Goal: Information Seeking & Learning: Learn about a topic

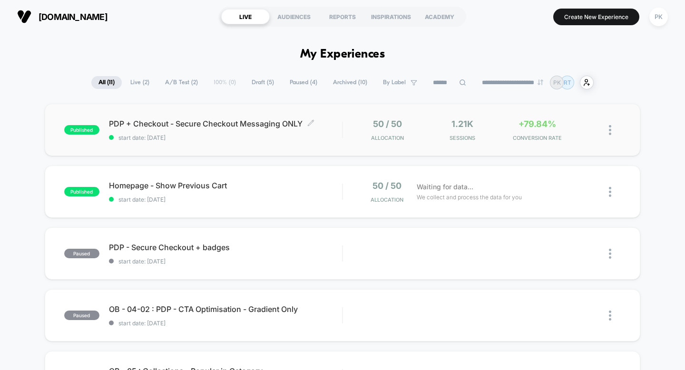
click at [230, 122] on span "PDP + Checkout - Secure Checkout Messaging ONLY Click to edit experience details" at bounding box center [225, 124] width 233 height 10
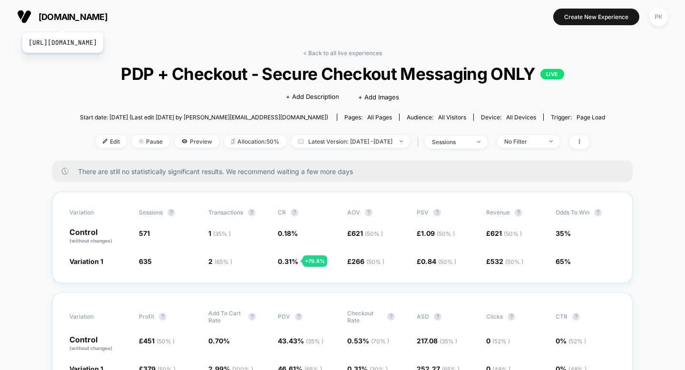
click at [90, 20] on span "[DOMAIN_NAME]" at bounding box center [73, 17] width 69 height 10
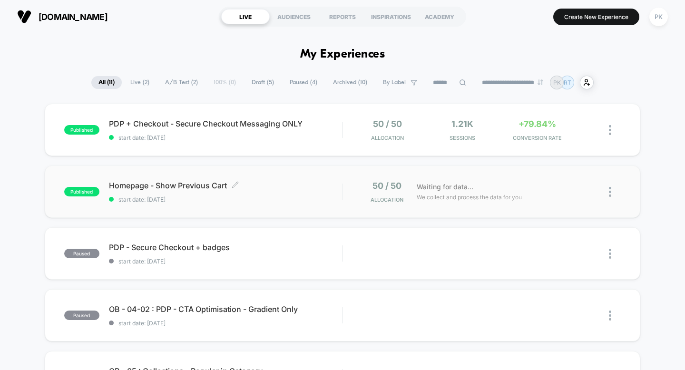
click at [180, 184] on span "Homepage - Show Previous Cart Click to edit experience details" at bounding box center [225, 186] width 233 height 10
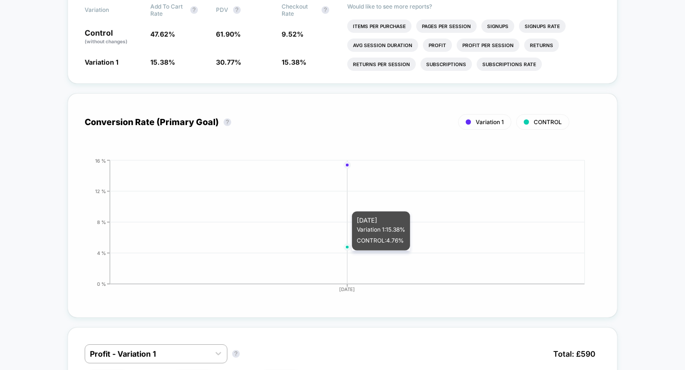
scroll to position [140, 0]
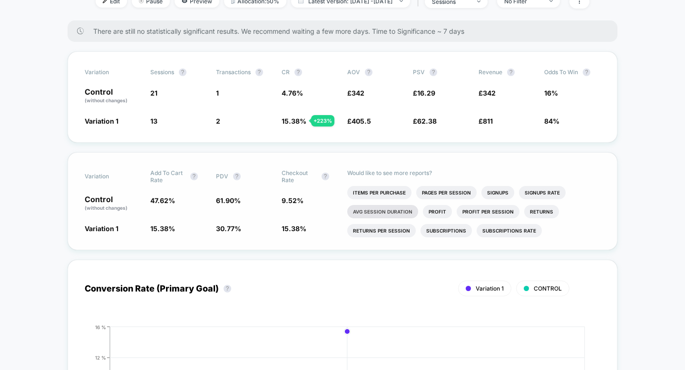
click at [369, 214] on li "Avg Session Duration" at bounding box center [382, 211] width 71 height 13
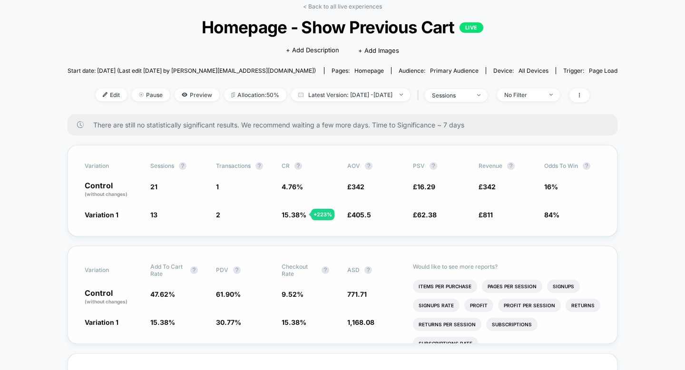
scroll to position [47, 0]
